Goal: Find specific page/section: Find specific page/section

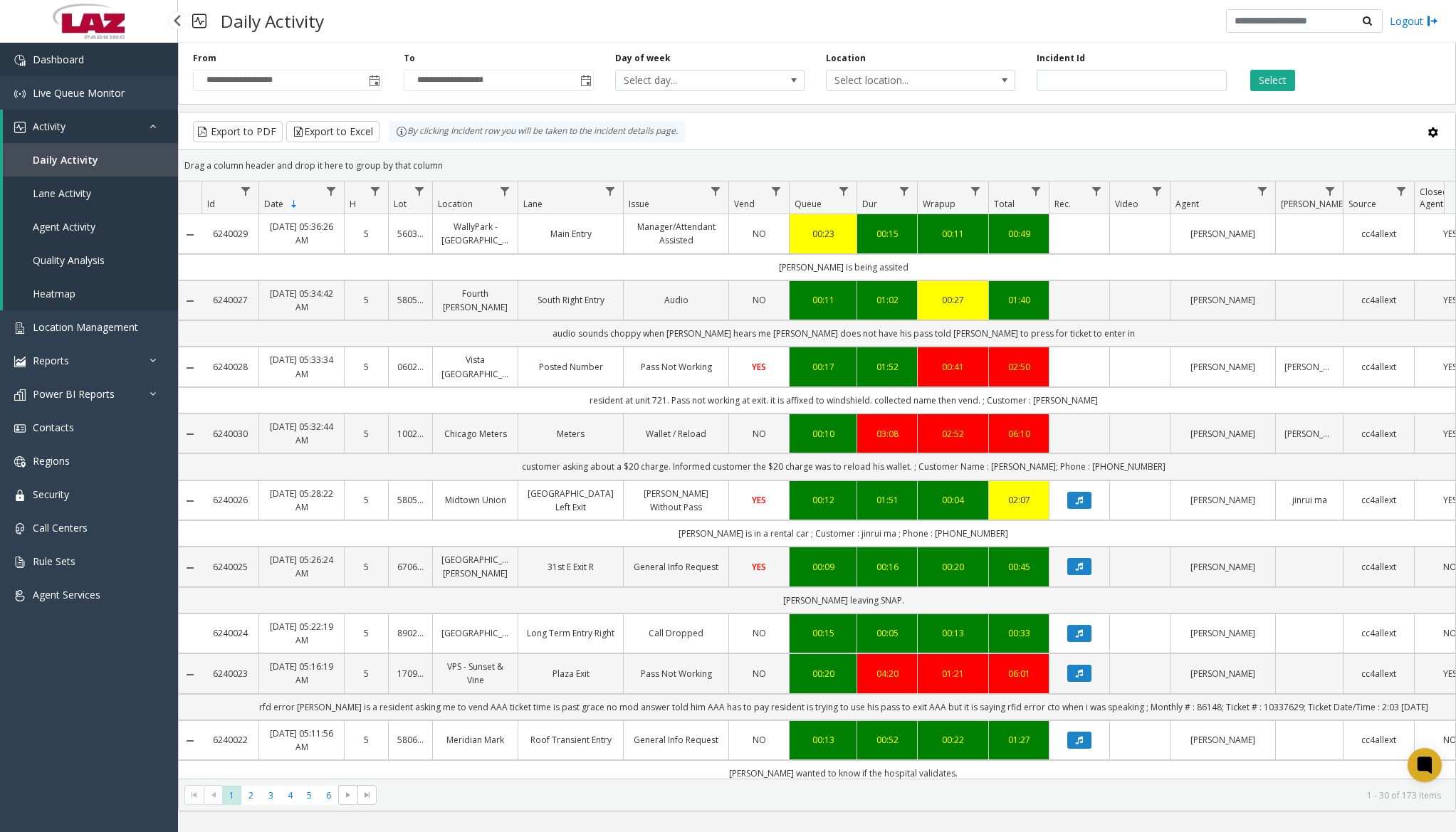
click at [139, 68] on link "Dashboard" at bounding box center [89, 60] width 178 height 34
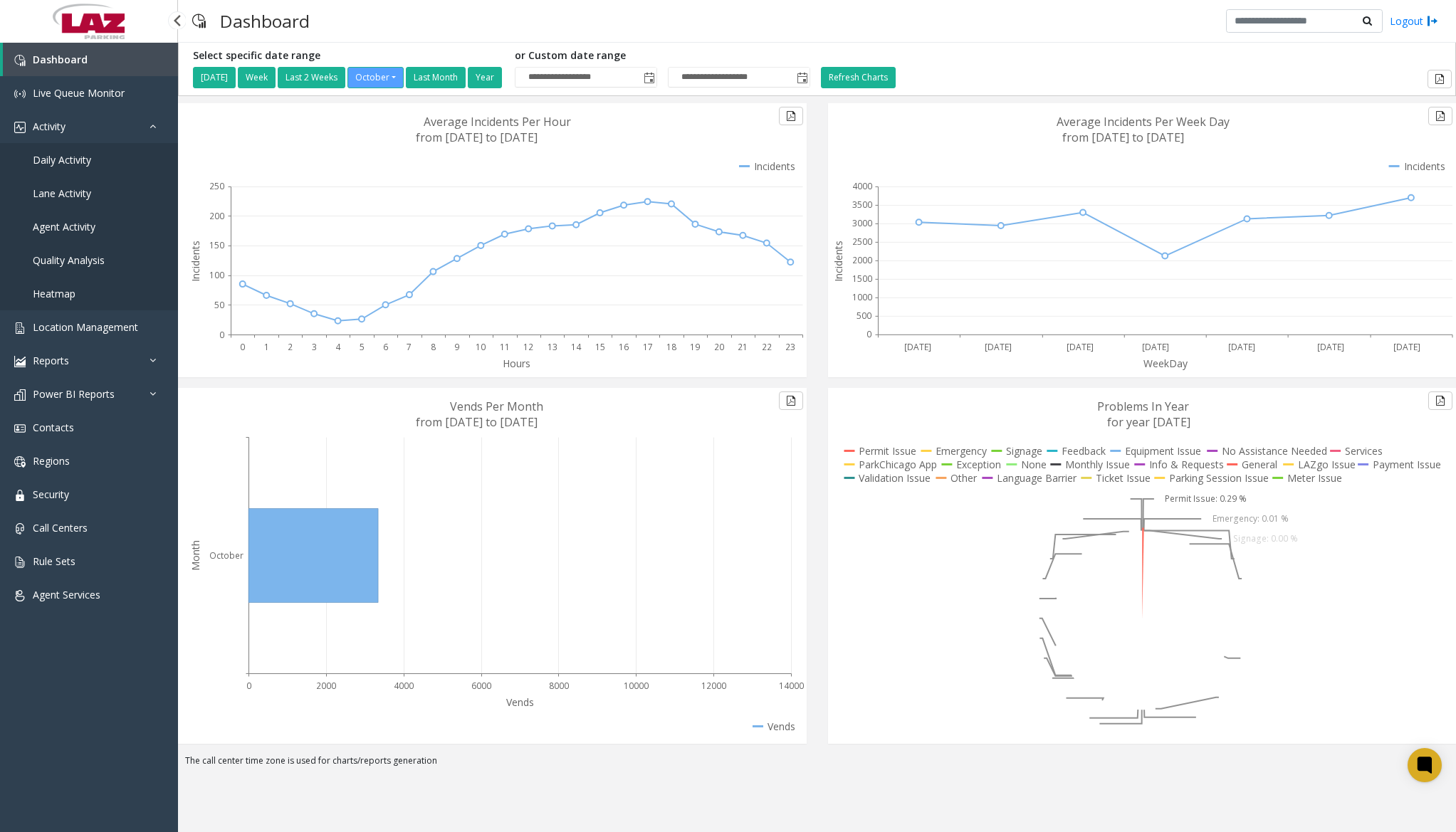
click at [80, 160] on span "Daily Activity" at bounding box center [62, 160] width 58 height 14
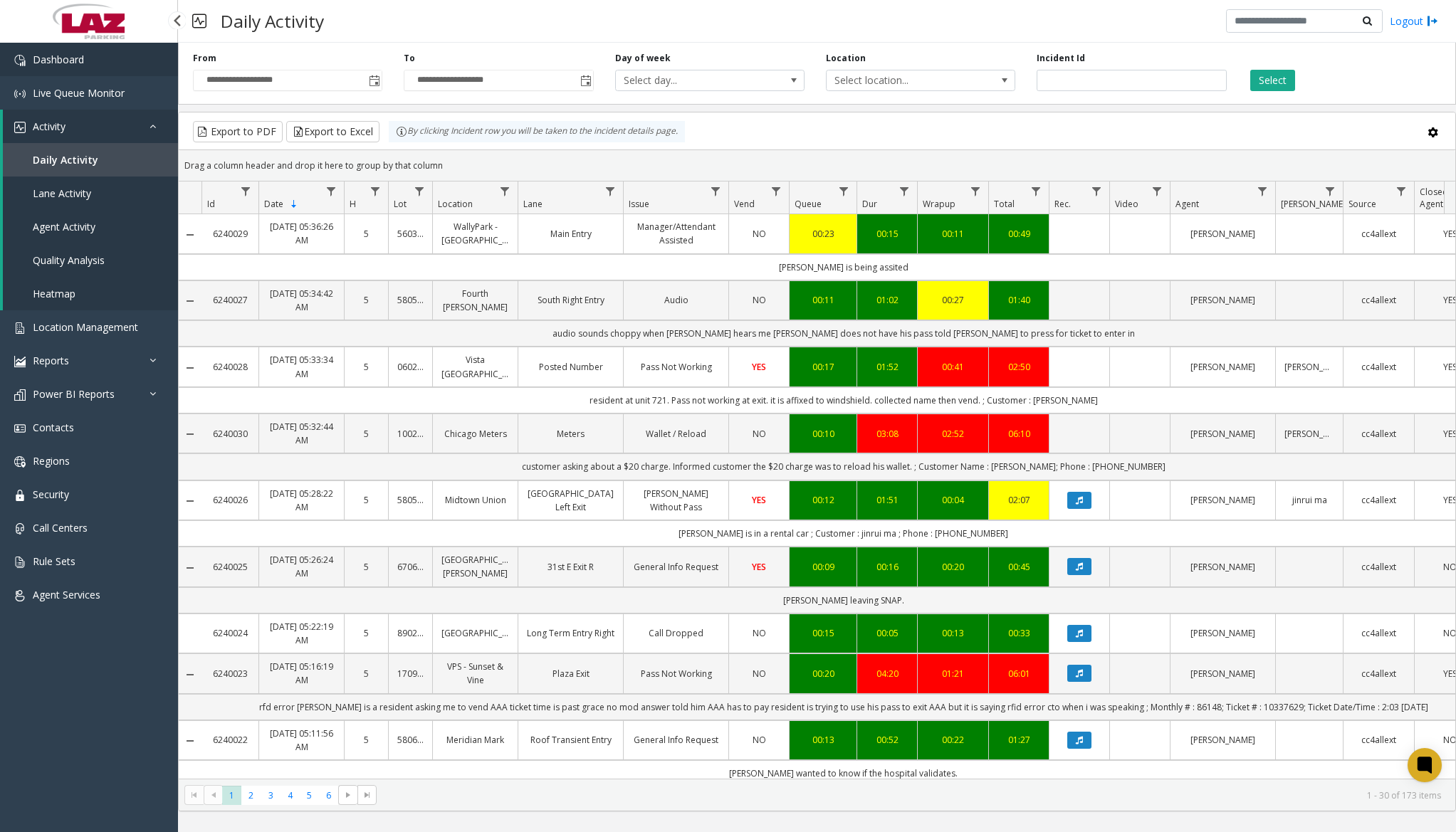
click at [52, 63] on span "Dashboard" at bounding box center [58, 59] width 51 height 14
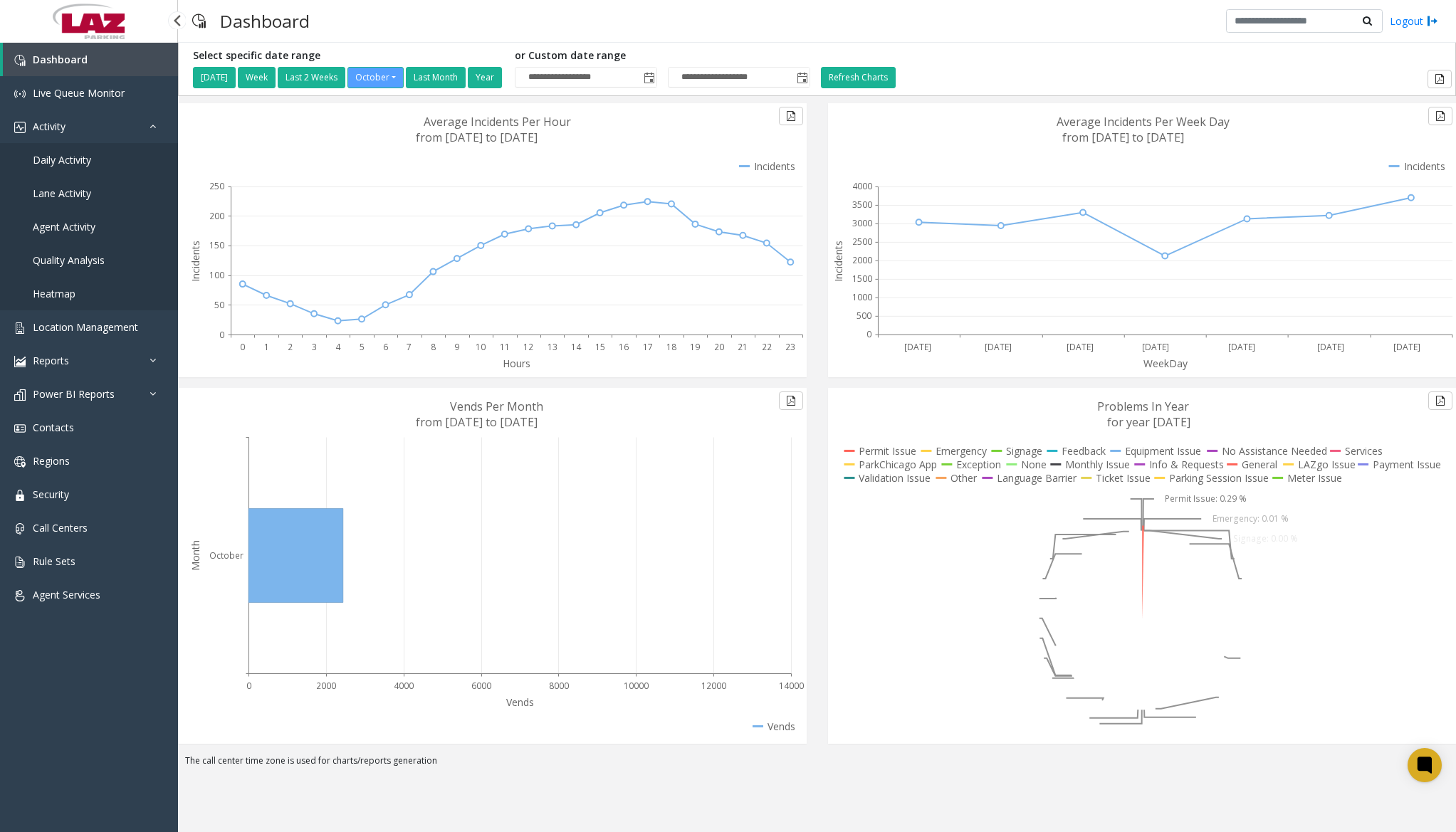
click at [62, 155] on span "Daily Activity" at bounding box center [62, 160] width 58 height 14
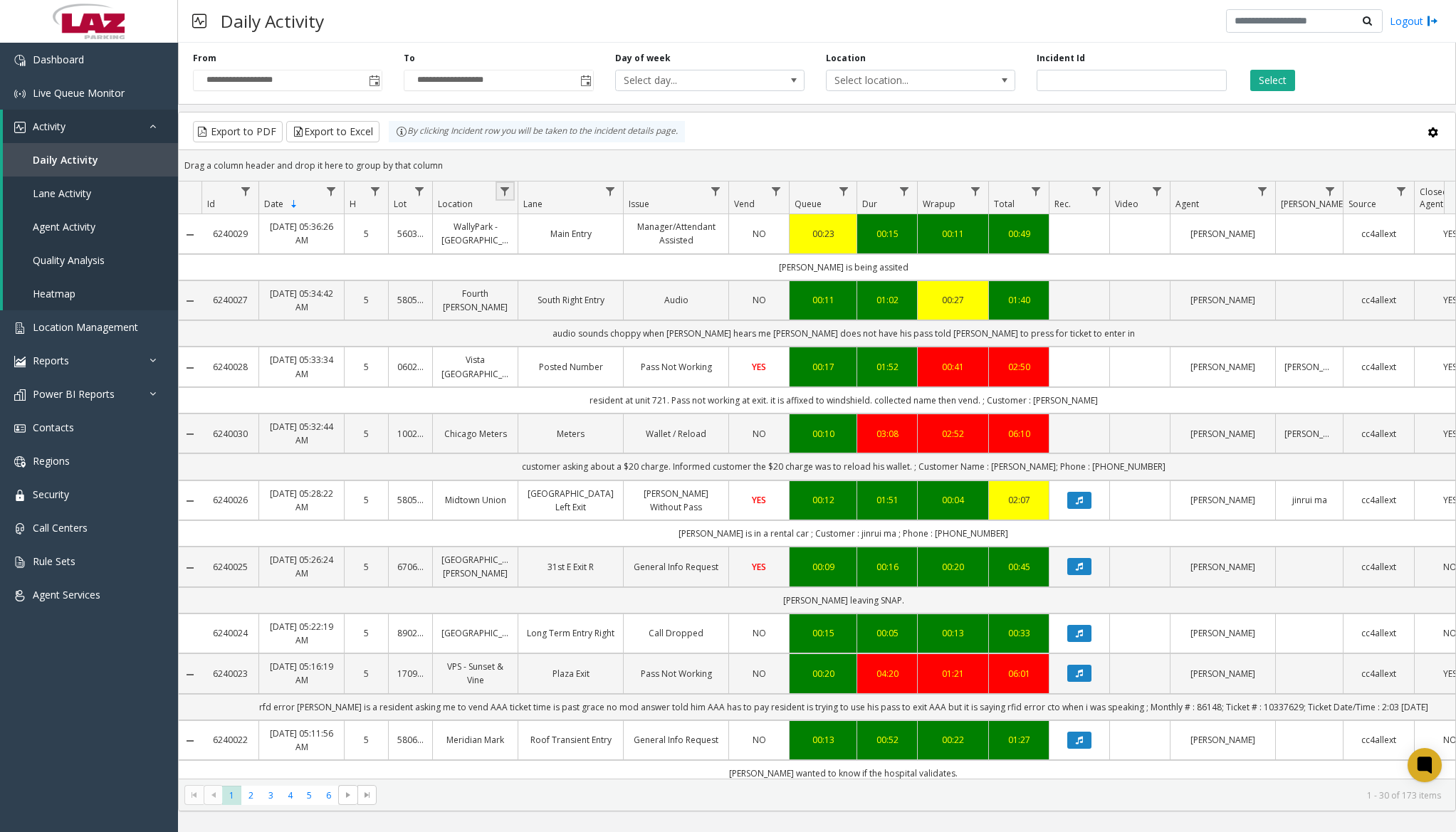
click at [512, 190] on link "Data table" at bounding box center [505, 191] width 19 height 19
click at [549, 257] on input "Location Filter" at bounding box center [567, 252] width 121 height 24
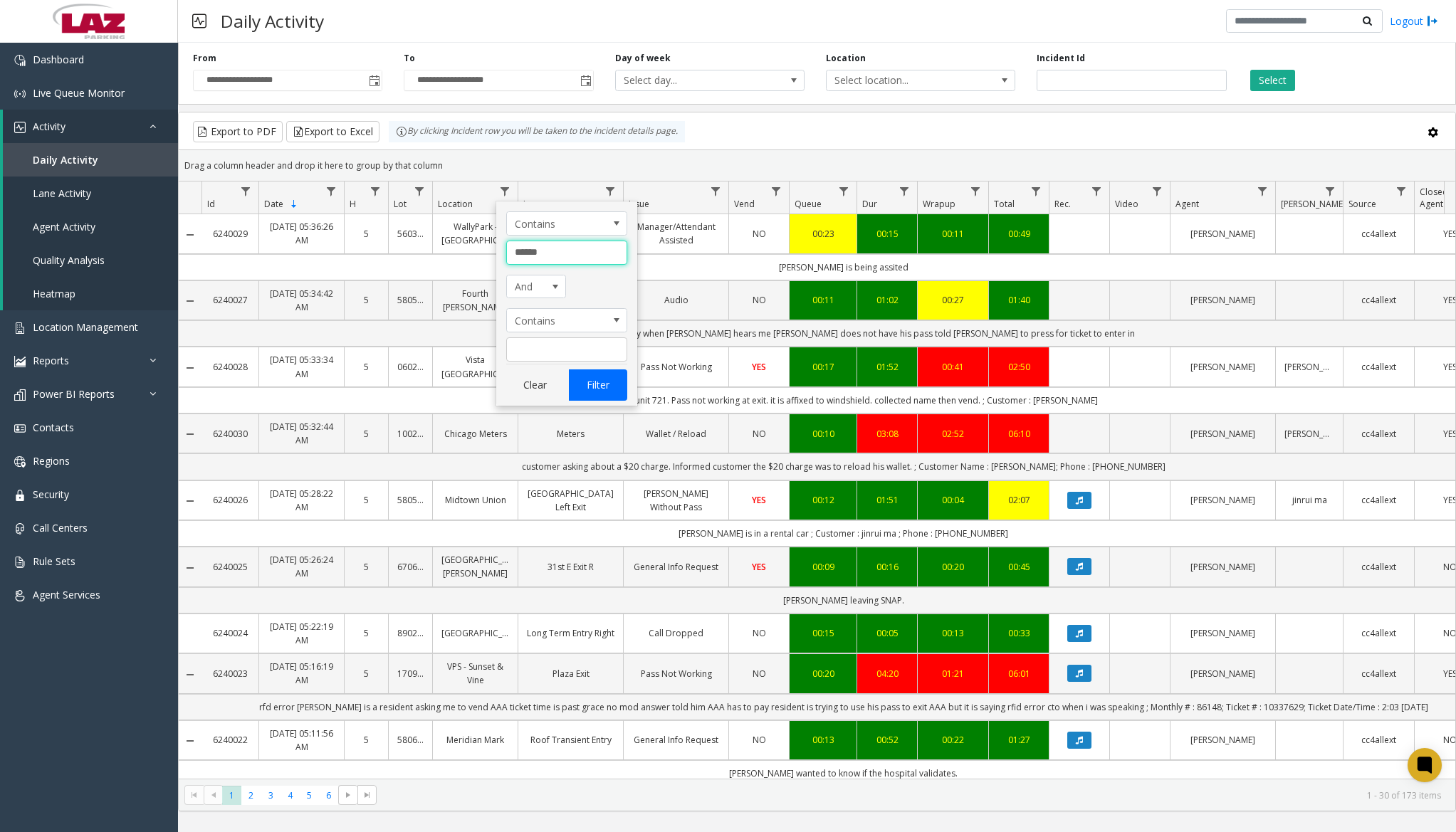
type input "******"
click at [612, 373] on button "Filter" at bounding box center [598, 385] width 58 height 31
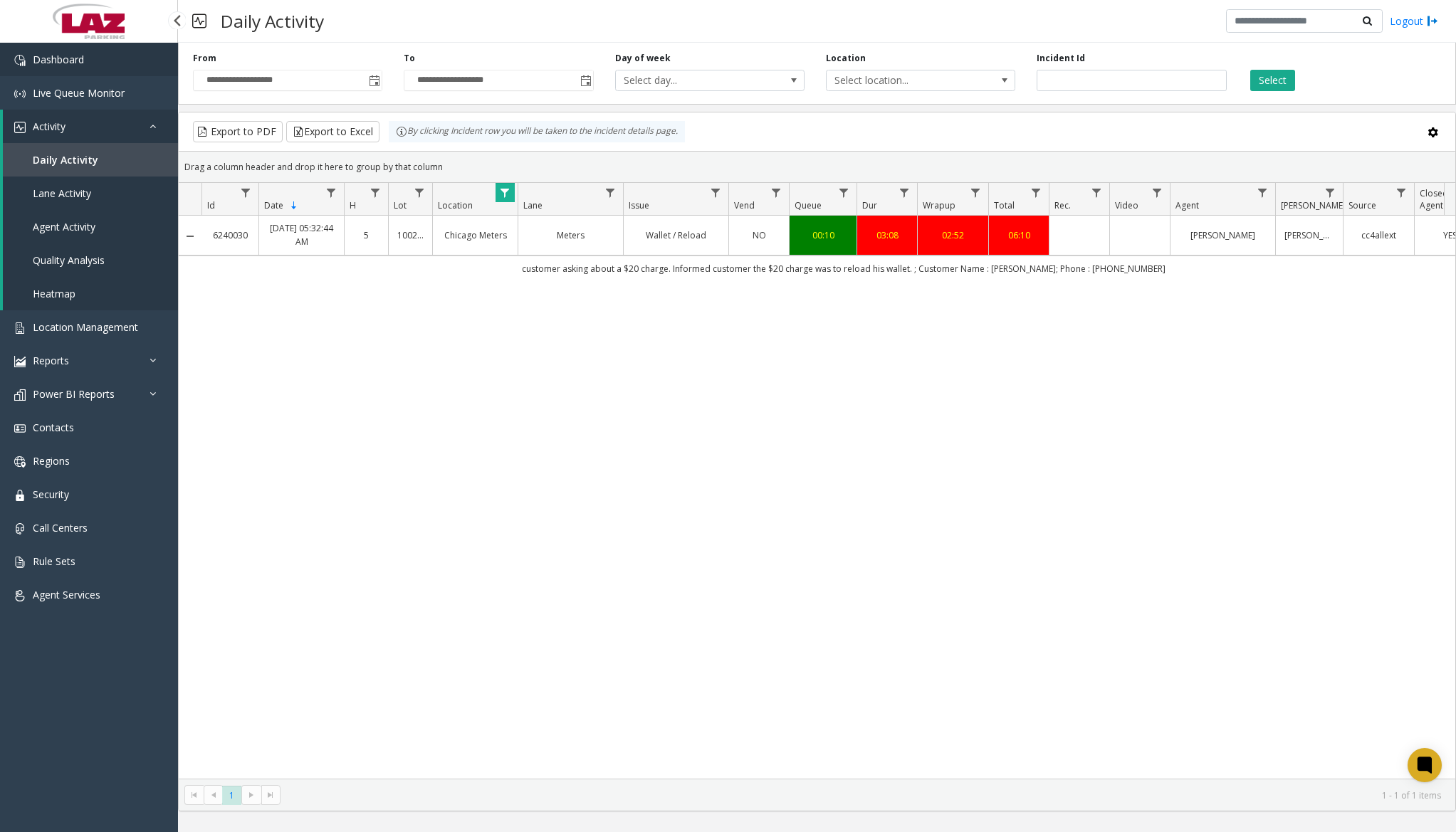
click at [71, 62] on span "Dashboard" at bounding box center [58, 59] width 51 height 14
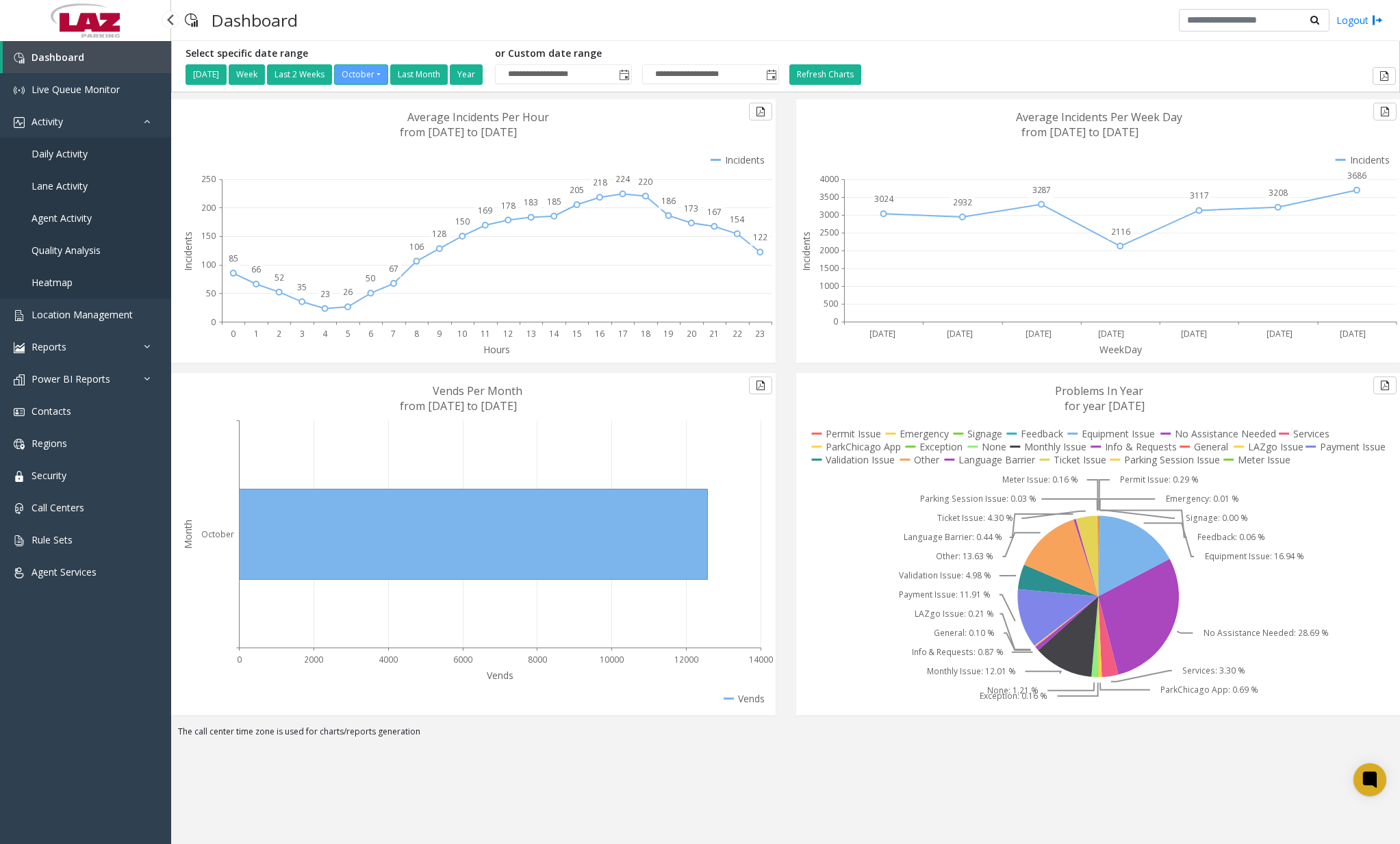
click at [89, 156] on link "Daily Activity" at bounding box center [86, 154] width 171 height 32
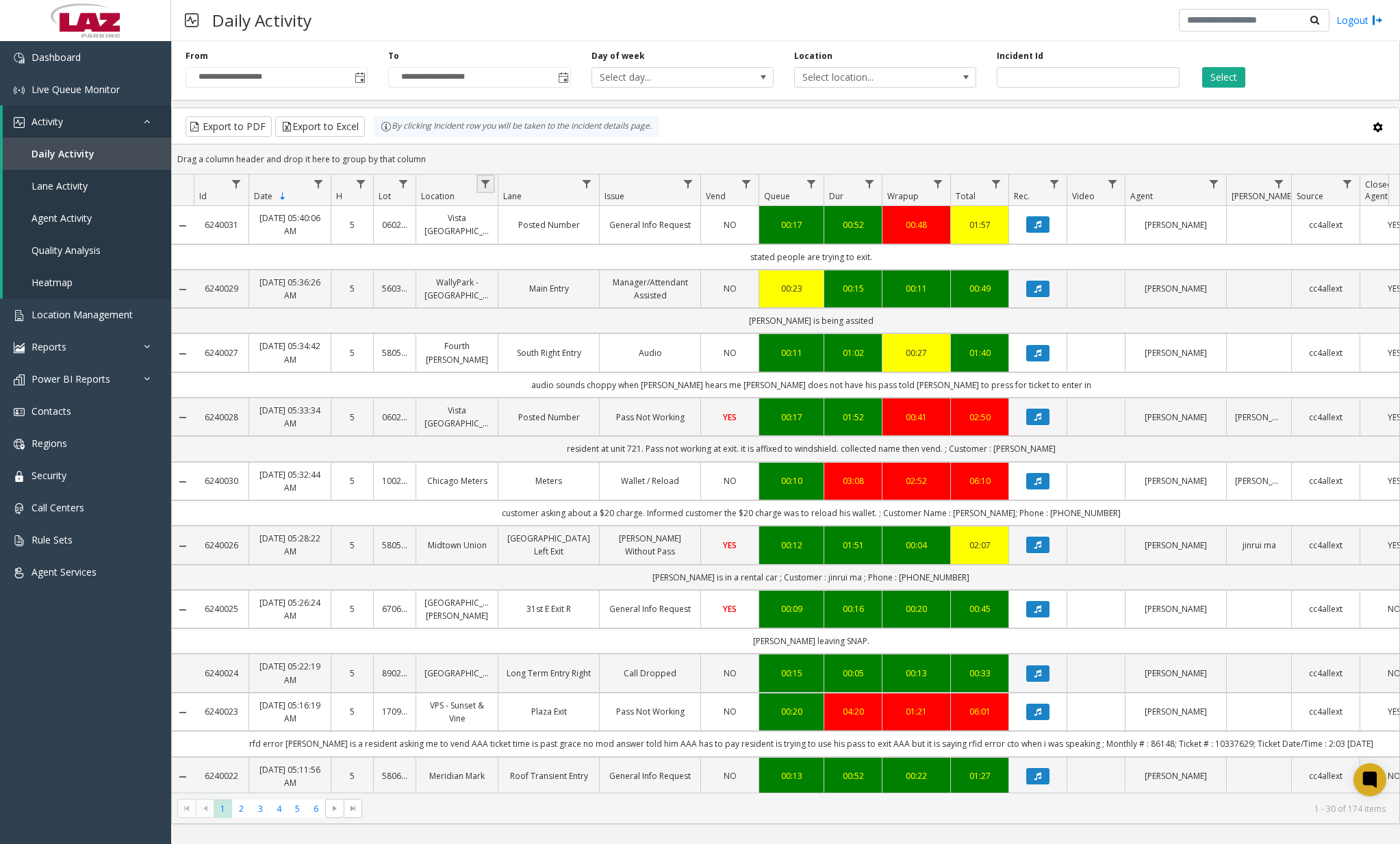
click at [491, 182] on link "Data table" at bounding box center [486, 184] width 18 height 18
click at [527, 243] on input "Location Filter" at bounding box center [545, 243] width 116 height 23
type input "******"
click at [577, 364] on button "Filter" at bounding box center [575, 370] width 56 height 30
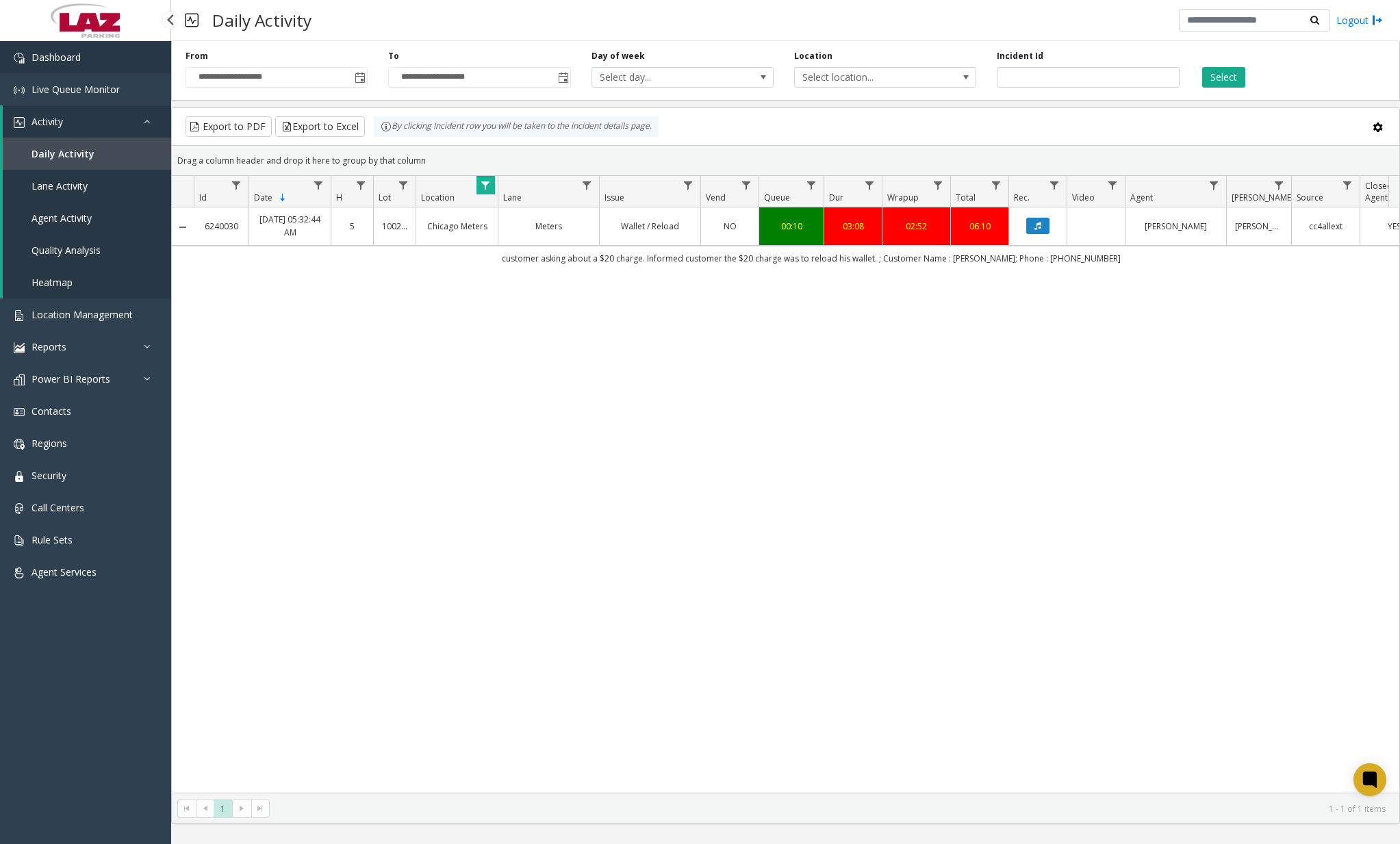
click at [95, 53] on link "Dashboard" at bounding box center [86, 57] width 171 height 32
